Goal: Task Accomplishment & Management: Manage account settings

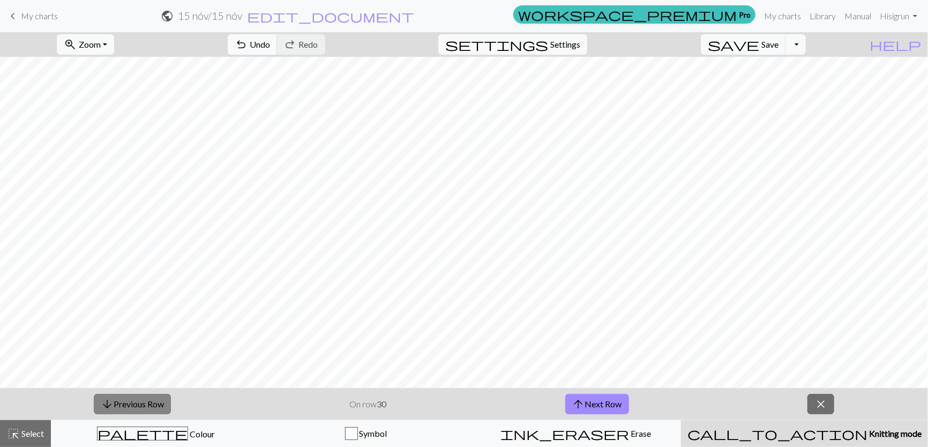
click at [146, 398] on button "arrow_downward Previous Row" at bounding box center [132, 404] width 77 height 20
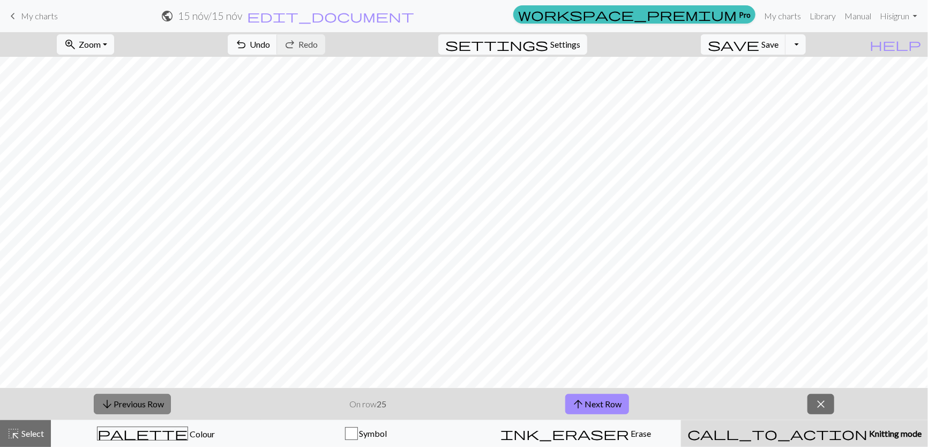
click at [146, 398] on button "arrow_downward Previous Row" at bounding box center [132, 404] width 77 height 20
click at [147, 398] on button "arrow_downward Previous Row" at bounding box center [132, 404] width 77 height 20
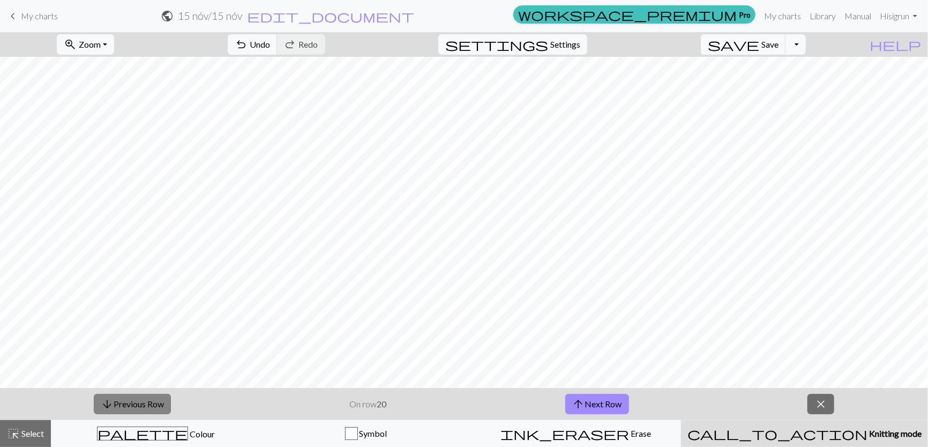
click at [147, 398] on button "arrow_downward Previous Row" at bounding box center [132, 404] width 77 height 20
click at [148, 399] on button "arrow_downward Previous Row" at bounding box center [132, 404] width 77 height 20
click at [150, 401] on button "arrow_downward Previous Row" at bounding box center [132, 404] width 77 height 20
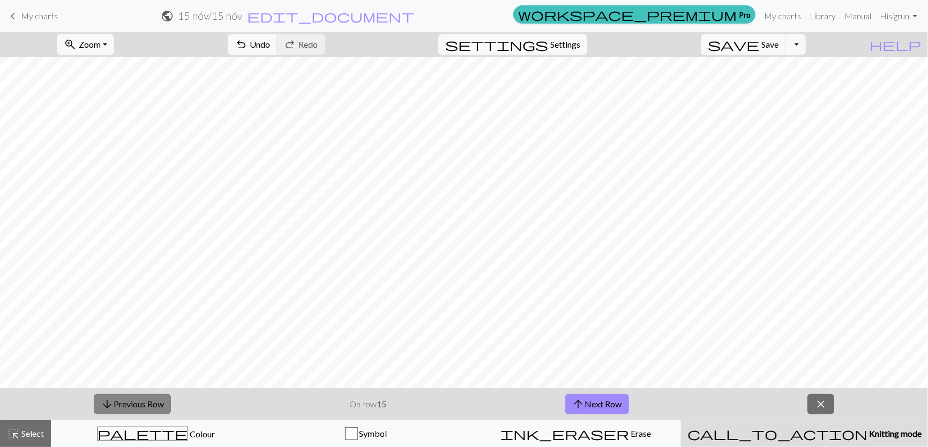
click at [151, 401] on button "arrow_downward Previous Row" at bounding box center [132, 404] width 77 height 20
click at [152, 403] on button "arrow_downward Previous Row" at bounding box center [132, 404] width 77 height 20
drag, startPoint x: 153, startPoint y: 403, endPoint x: 155, endPoint y: 399, distance: 5.5
click at [153, 403] on button "arrow_downward Previous Row" at bounding box center [132, 404] width 77 height 20
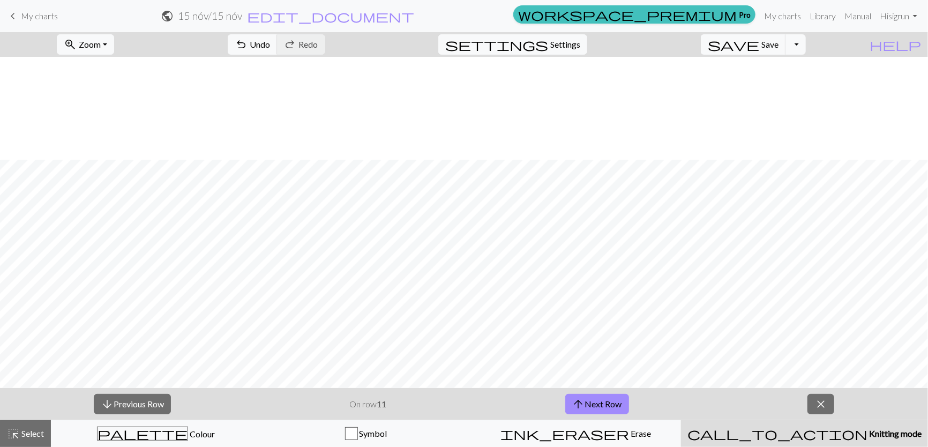
scroll to position [103, 0]
click at [147, 402] on button "arrow_downward Previous Row" at bounding box center [132, 404] width 77 height 20
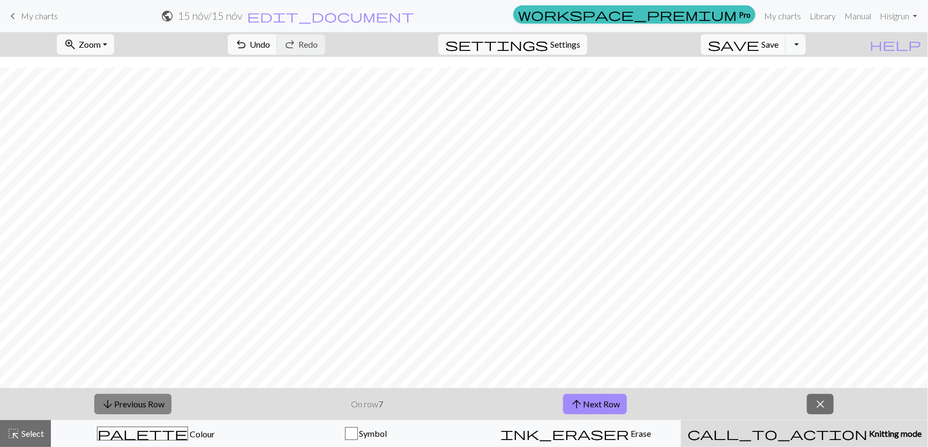
click at [147, 402] on button "arrow_downward Previous Row" at bounding box center [132, 404] width 77 height 20
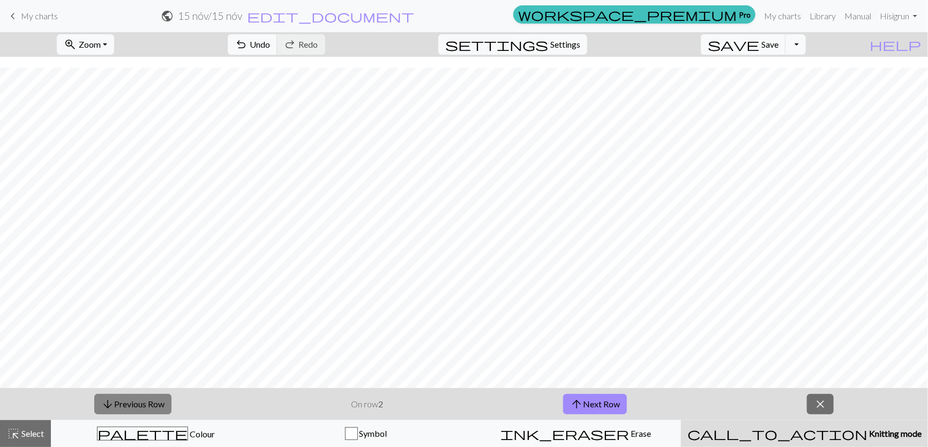
click at [147, 402] on button "arrow_downward Previous Row" at bounding box center [132, 404] width 77 height 20
click at [31, 18] on span "My charts" at bounding box center [39, 16] width 37 height 10
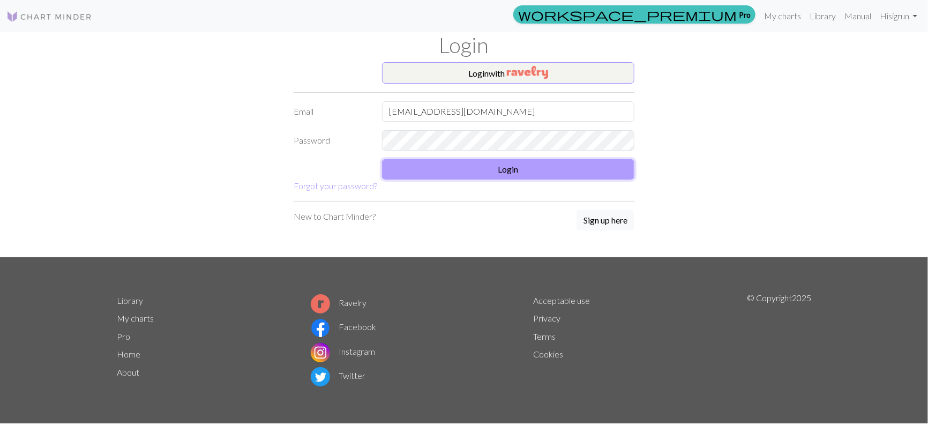
click at [491, 170] on button "Login" at bounding box center [508, 169] width 252 height 20
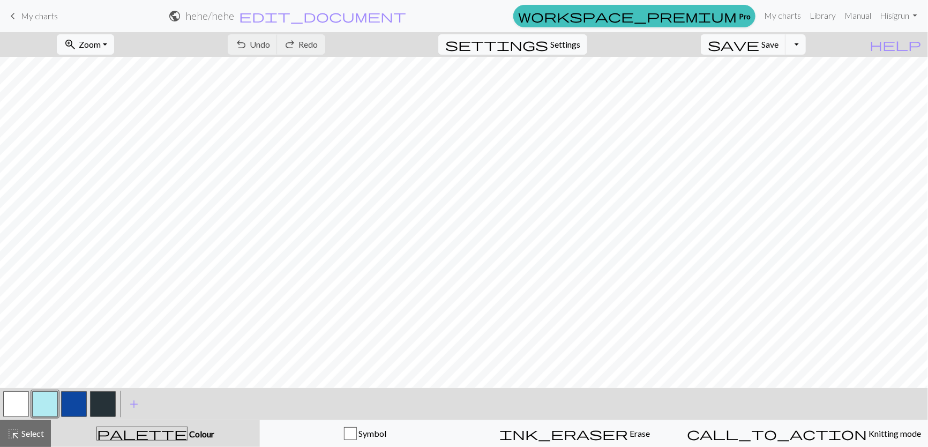
click at [18, 14] on span "keyboard_arrow_left" at bounding box center [12, 16] width 13 height 15
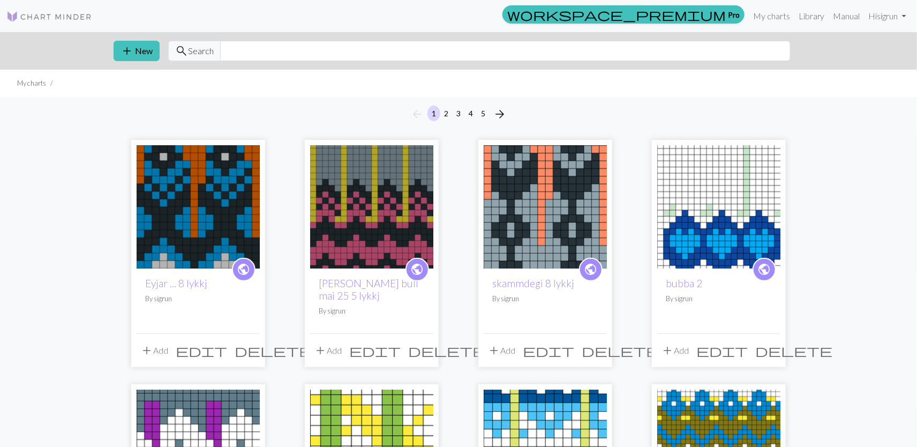
click at [522, 218] on img at bounding box center [545, 206] width 123 height 123
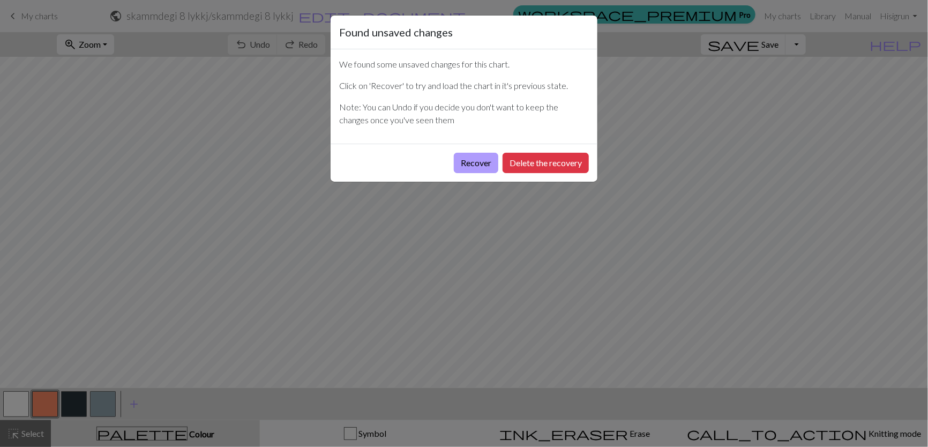
click at [455, 162] on button "Recover" at bounding box center [476, 163] width 44 height 20
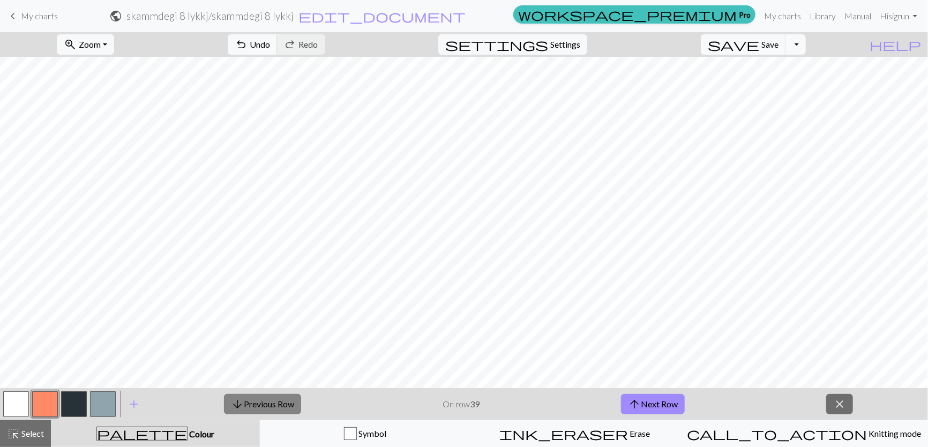
click at [265, 403] on button "arrow_downward Previous Row" at bounding box center [262, 404] width 77 height 20
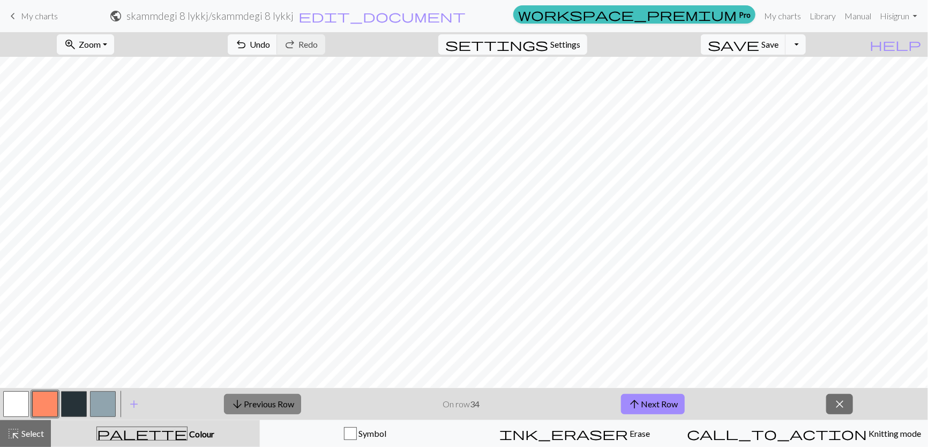
click at [265, 403] on button "arrow_downward Previous Row" at bounding box center [262, 404] width 77 height 20
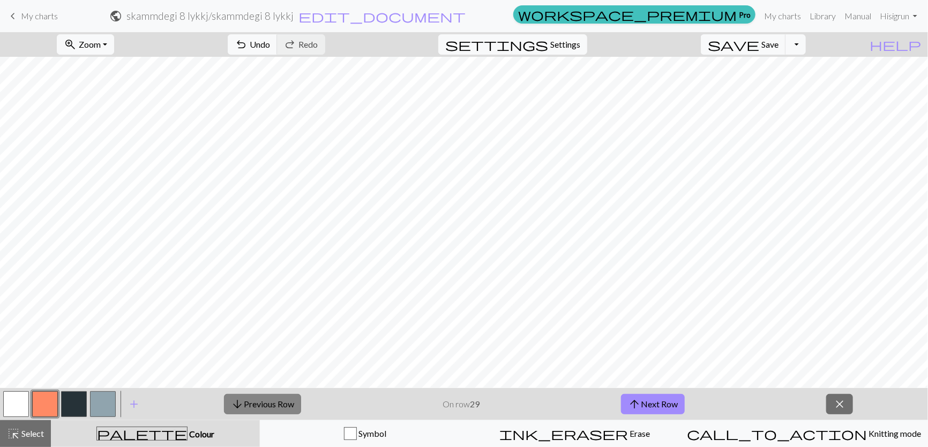
click at [265, 403] on button "arrow_downward Previous Row" at bounding box center [262, 404] width 77 height 20
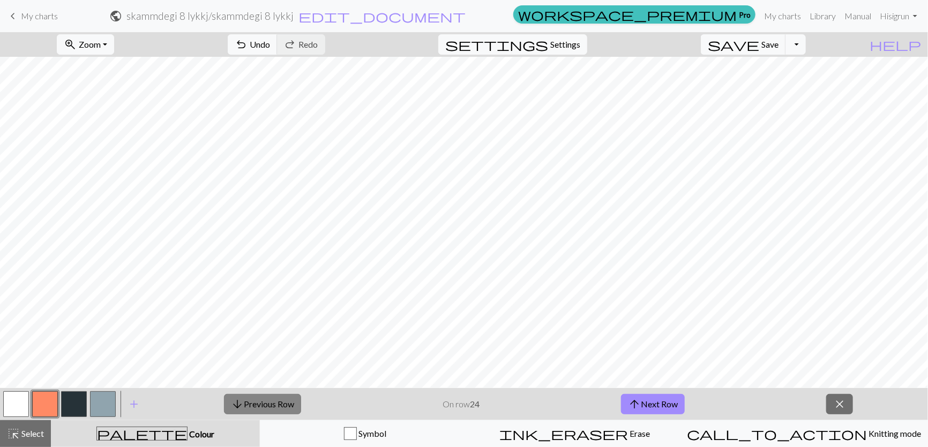
click at [265, 403] on button "arrow_downward Previous Row" at bounding box center [262, 404] width 77 height 20
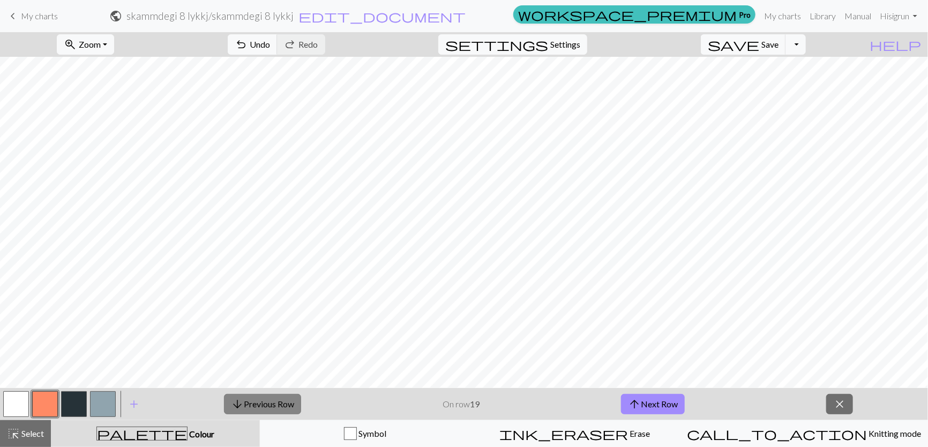
click at [265, 403] on button "arrow_downward Previous Row" at bounding box center [262, 404] width 77 height 20
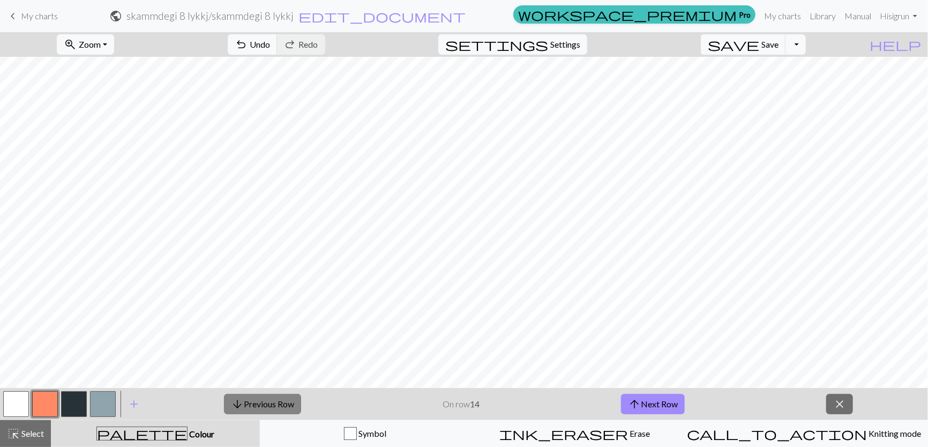
click at [265, 403] on button "arrow_downward Previous Row" at bounding box center [262, 404] width 77 height 20
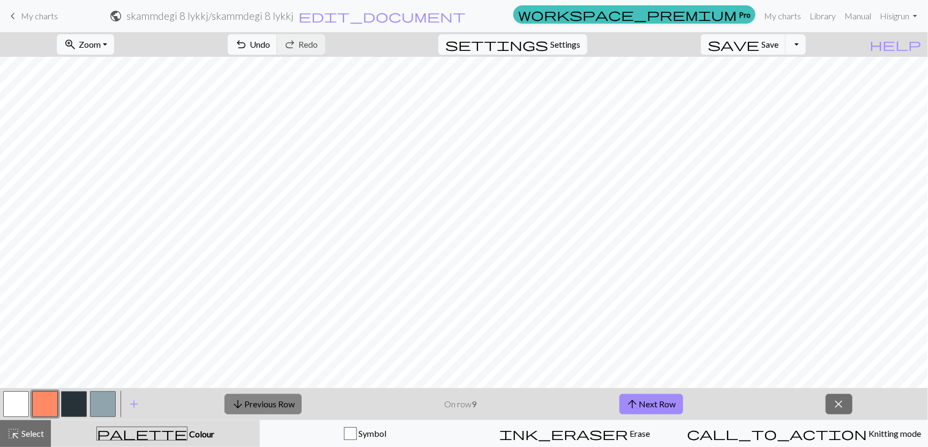
click at [265, 403] on button "arrow_downward Previous Row" at bounding box center [262, 404] width 77 height 20
click at [259, 404] on button "arrow_downward Previous Row" at bounding box center [262, 404] width 77 height 20
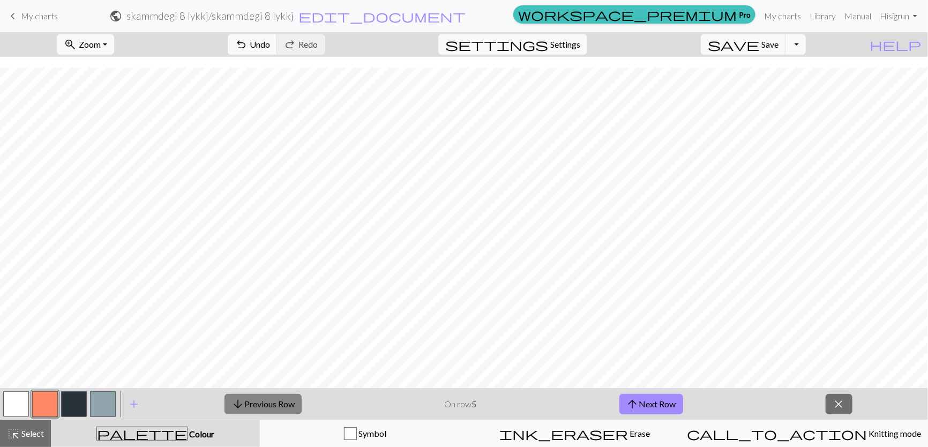
click at [259, 404] on button "arrow_downward Previous Row" at bounding box center [262, 404] width 77 height 20
